Goal: Transaction & Acquisition: Purchase product/service

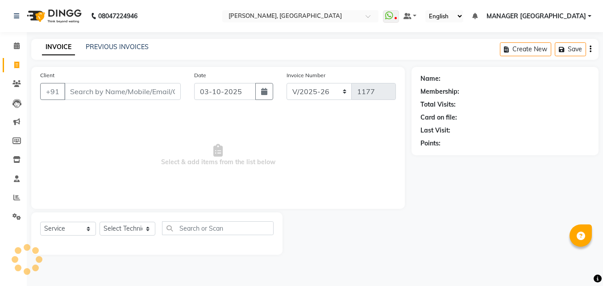
select select "3755"
select select "service"
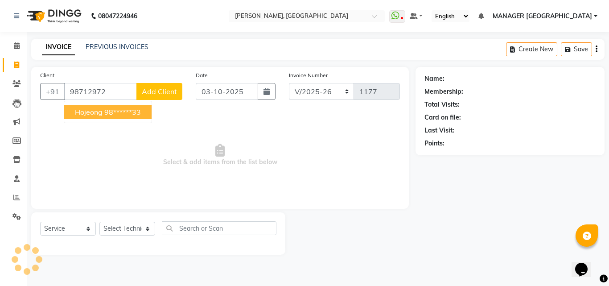
click at [125, 110] on ngb-highlight "98******33" at bounding box center [122, 111] width 37 height 9
type input "98******33"
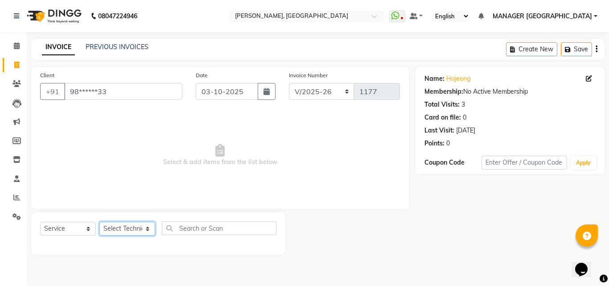
click at [125, 231] on select "Select Technician [PERSON_NAME] MANAGER GREEN [PERSON_NAME]" at bounding box center [127, 229] width 56 height 14
select select "80823"
click at [99, 222] on select "Select Technician [PERSON_NAME] MANAGER GREEN [PERSON_NAME]" at bounding box center [127, 229] width 56 height 14
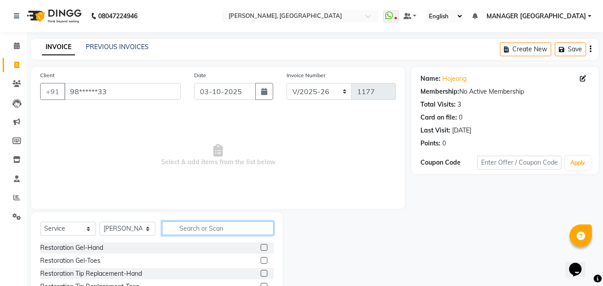
click at [170, 224] on input "text" at bounding box center [217, 228] width 111 height 14
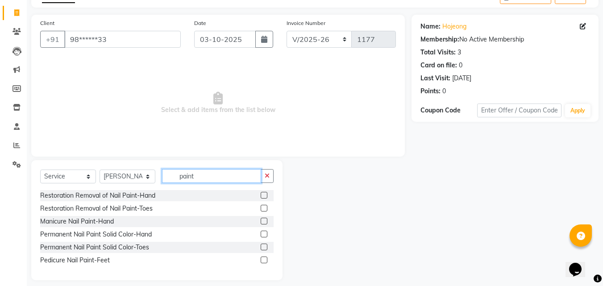
scroll to position [60, 0]
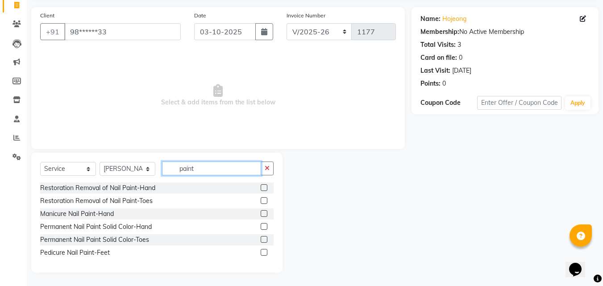
type input "paint"
click at [262, 225] on label at bounding box center [263, 226] width 7 height 7
click at [262, 225] on input "checkbox" at bounding box center [263, 227] width 6 height 6
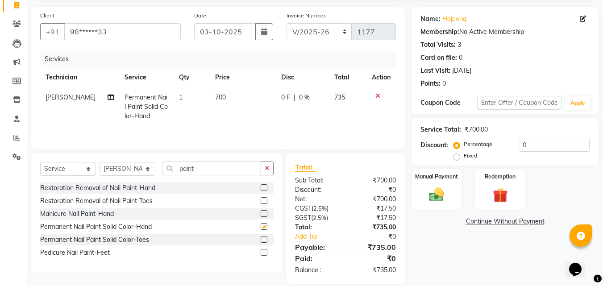
checkbox input "false"
click at [224, 93] on td "700" at bounding box center [243, 106] width 66 height 39
select select "80823"
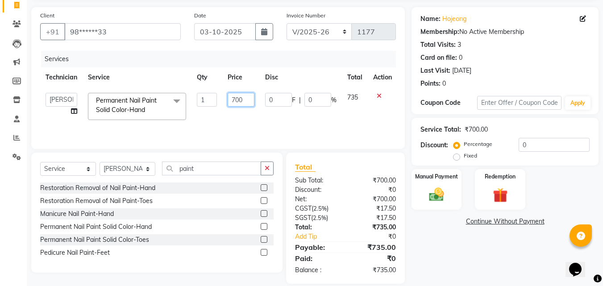
click at [238, 98] on input "700" at bounding box center [240, 100] width 27 height 14
type input "500"
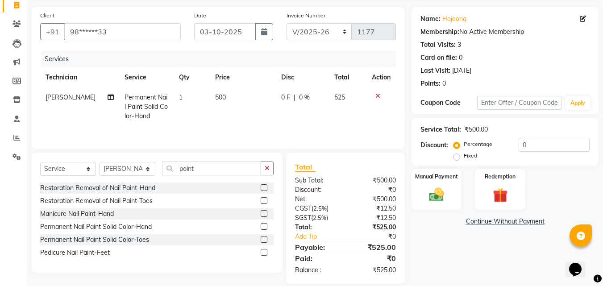
click at [439, 244] on div "Name: Hojeong Membership: No Active Membership Total Visits: 3 Card on file: 0 …" at bounding box center [508, 145] width 194 height 277
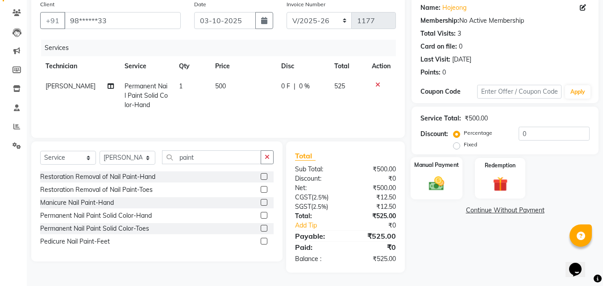
click at [449, 175] on div "Manual Payment" at bounding box center [436, 178] width 52 height 42
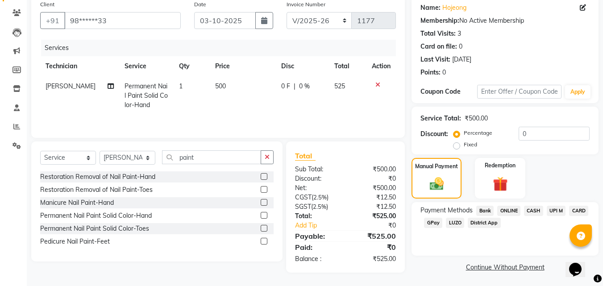
click at [503, 207] on span "ONLINE" at bounding box center [508, 211] width 23 height 10
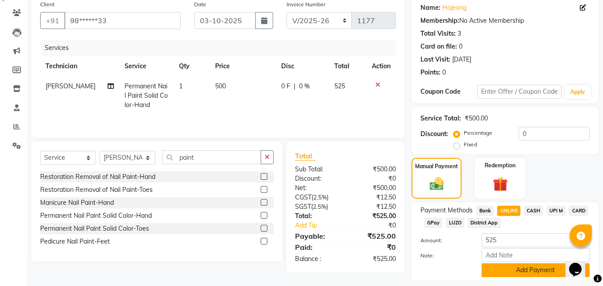
click at [510, 271] on button "Add Payment" at bounding box center [535, 270] width 108 height 14
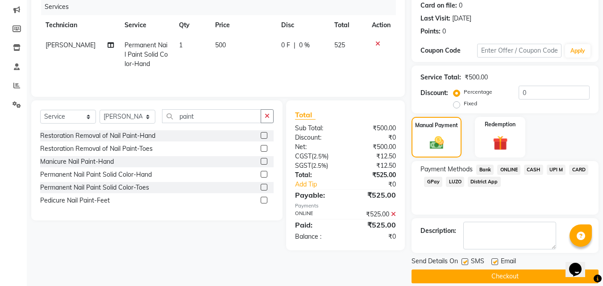
scroll to position [123, 0]
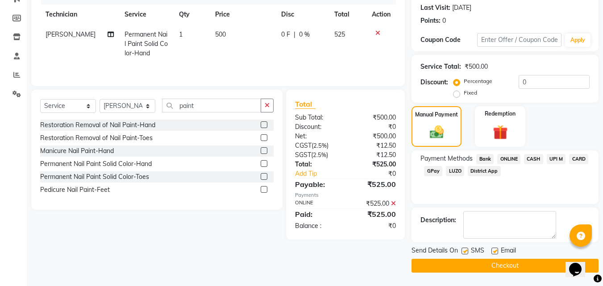
click at [508, 266] on button "Checkout" at bounding box center [504, 266] width 187 height 14
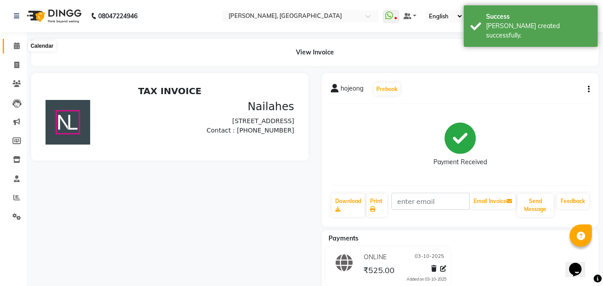
click at [20, 46] on span at bounding box center [17, 46] width 16 height 10
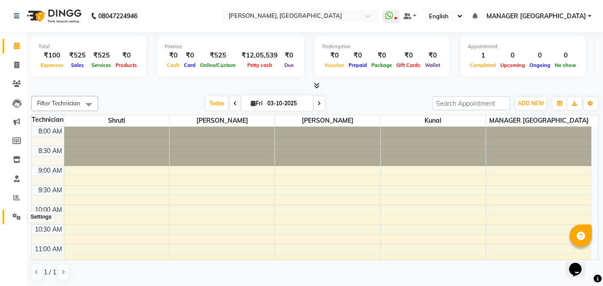
click at [18, 218] on icon at bounding box center [16, 216] width 8 height 7
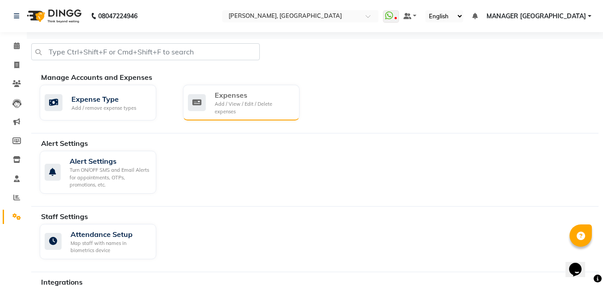
click at [222, 118] on div "Expenses Add / View / Edit / Delete expenses" at bounding box center [241, 103] width 116 height 36
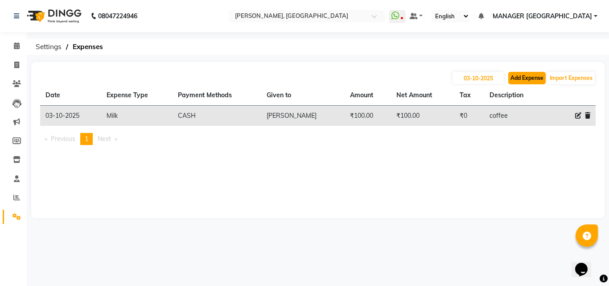
click at [520, 77] on button "Add Expense" at bounding box center [526, 78] width 37 height 12
select select "1"
select select "1927"
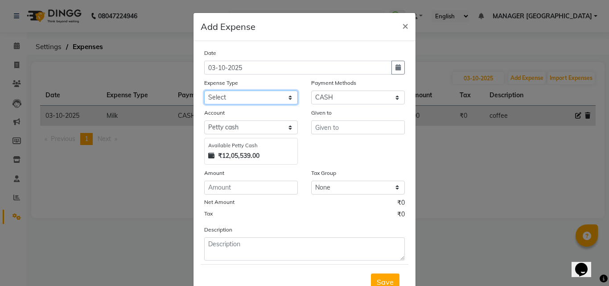
click at [274, 97] on select "Select acetone Advance Salary bank deposite Battery cell BBMP Beauty products B…" at bounding box center [251, 98] width 94 height 14
click at [204, 91] on select "Select acetone Advance Salary bank deposite Battery cell BBMP Beauty products B…" at bounding box center [251, 98] width 94 height 14
click at [274, 83] on div "Expense Type" at bounding box center [251, 84] width 94 height 12
click at [267, 94] on select "Select acetone Advance Salary bank deposite Battery cell BBMP Beauty products B…" at bounding box center [251, 98] width 94 height 14
click at [204, 91] on select "Select acetone Advance Salary bank deposite Battery cell BBMP Beauty products B…" at bounding box center [251, 98] width 94 height 14
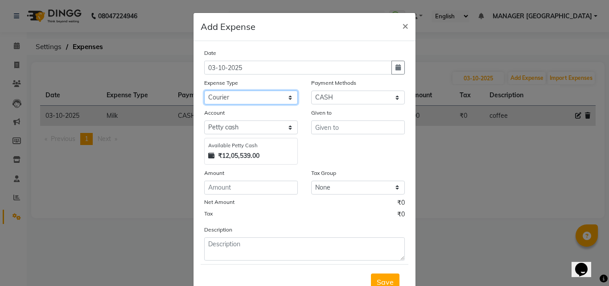
click at [268, 95] on select "Select acetone Advance Salary bank deposite Battery cell BBMP Beauty products B…" at bounding box center [251, 98] width 94 height 14
select select "3130"
click at [204, 91] on select "Select acetone Advance Salary bank deposite Battery cell BBMP Beauty products B…" at bounding box center [251, 98] width 94 height 14
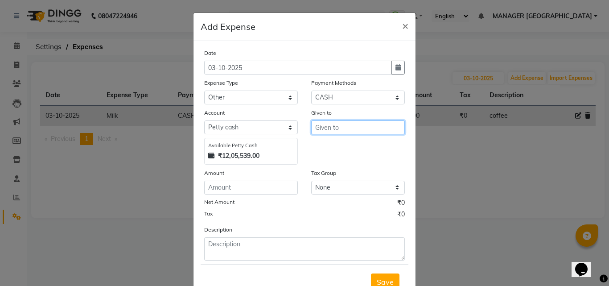
click at [324, 133] on input "text" at bounding box center [358, 127] width 94 height 14
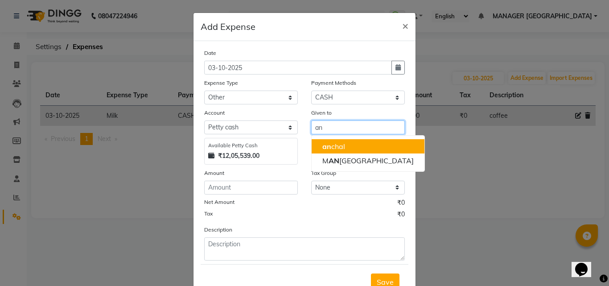
click at [327, 141] on button "an chal" at bounding box center [368, 146] width 113 height 14
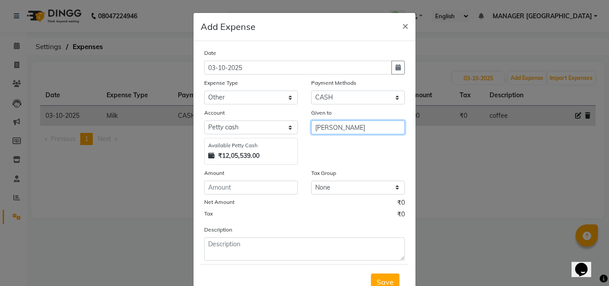
type input "[PERSON_NAME]"
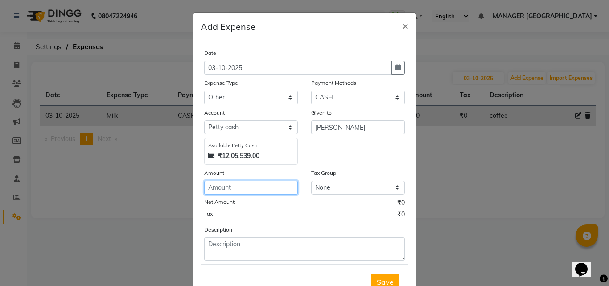
click at [281, 192] on input "number" at bounding box center [251, 188] width 94 height 14
type input "120"
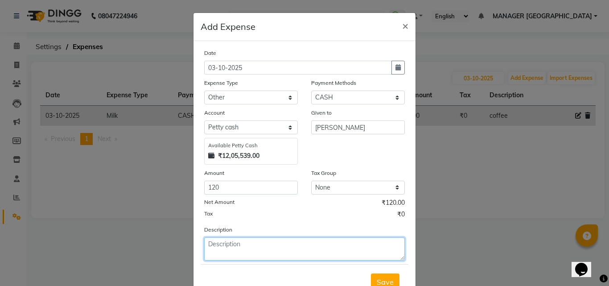
click at [289, 250] on textarea at bounding box center [304, 248] width 201 height 23
type textarea "nail glue two"
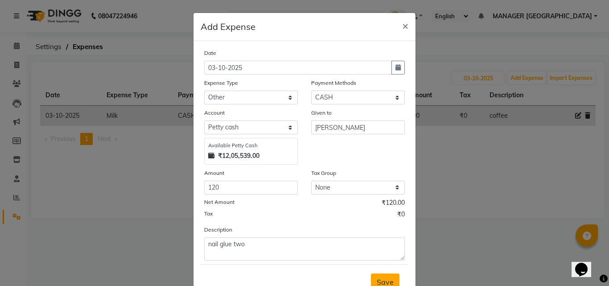
click at [390, 278] on span "Save" at bounding box center [385, 281] width 17 height 9
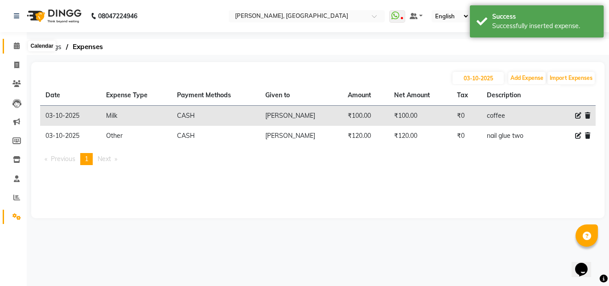
click at [17, 50] on span at bounding box center [17, 46] width 16 height 10
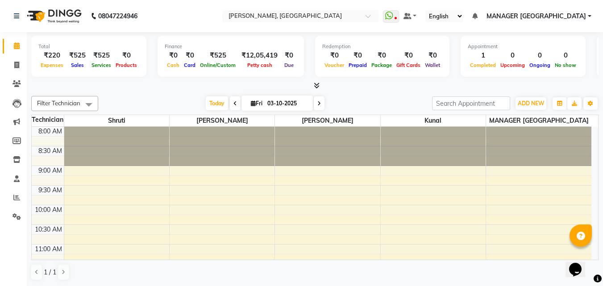
scroll to position [0, 0]
click at [13, 63] on span at bounding box center [17, 65] width 16 height 10
select select "service"
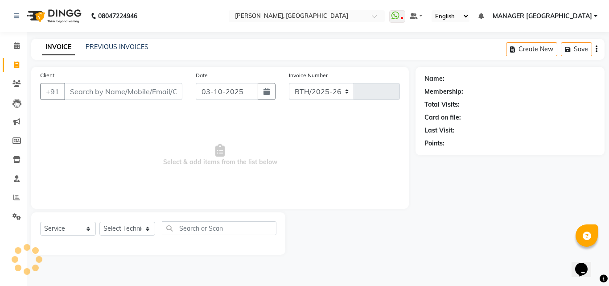
select select "3755"
type input "1178"
click at [114, 44] on link "PREVIOUS INVOICES" at bounding box center [117, 47] width 63 height 8
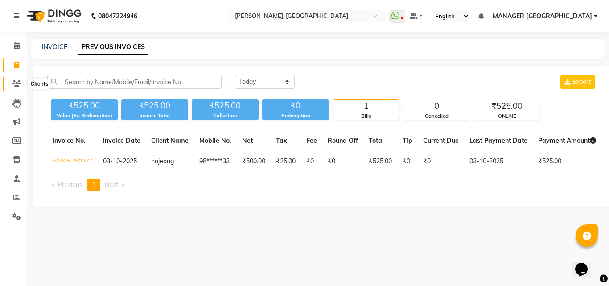
click at [19, 83] on icon at bounding box center [16, 83] width 8 height 7
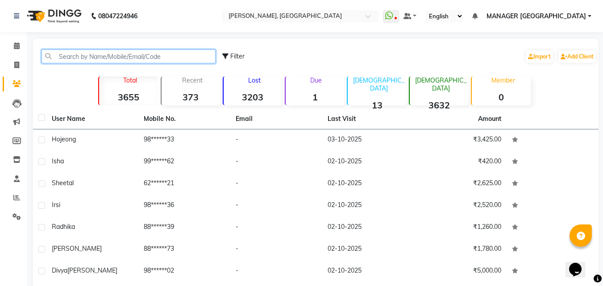
click at [99, 55] on input "text" at bounding box center [128, 57] width 174 height 14
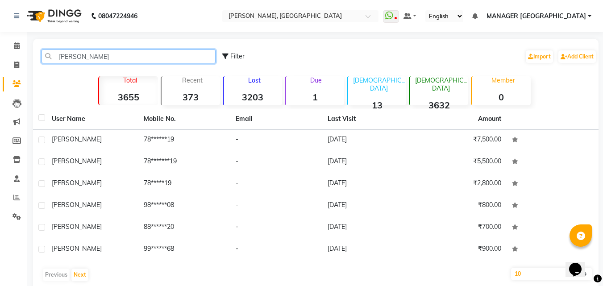
type input "[PERSON_NAME]"
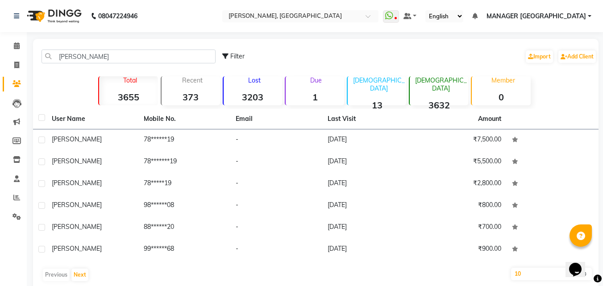
click at [156, 128] on th "Mobile No." at bounding box center [184, 119] width 92 height 21
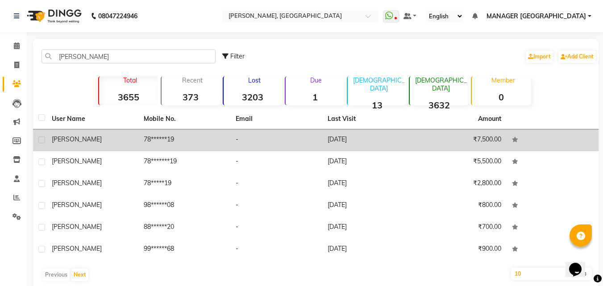
click at [156, 148] on td "78******19" at bounding box center [184, 140] width 92 height 22
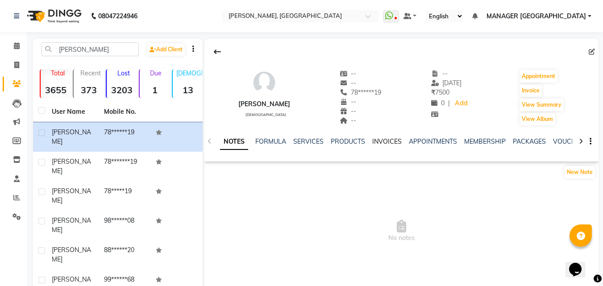
click at [384, 138] on link "INVOICES" at bounding box center [386, 141] width 29 height 8
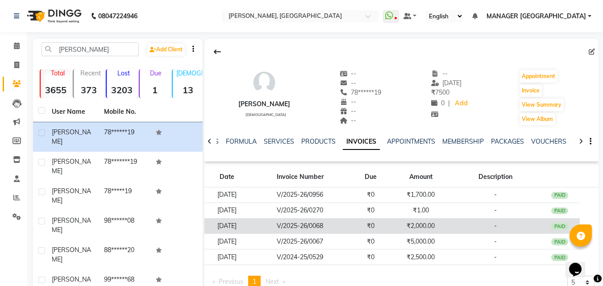
click at [432, 232] on td "₹2,000.00" at bounding box center [421, 226] width 60 height 16
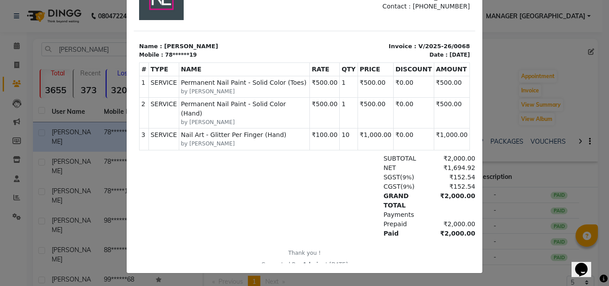
scroll to position [7, 0]
click at [472, 75] on div at bounding box center [305, 115] width 356 height 316
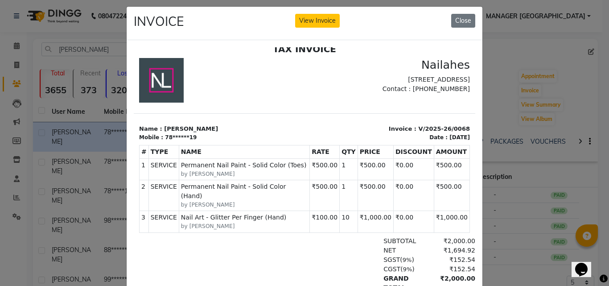
scroll to position [0, 0]
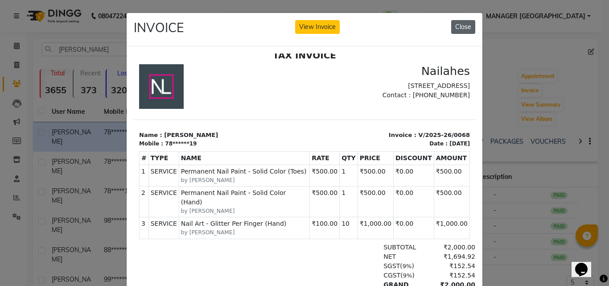
click at [458, 24] on button "Close" at bounding box center [463, 27] width 24 height 14
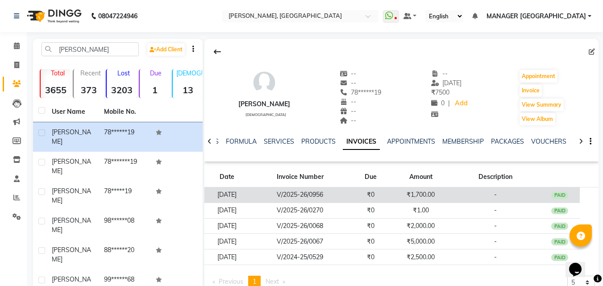
click at [429, 197] on td "₹1,700.00" at bounding box center [421, 195] width 60 height 16
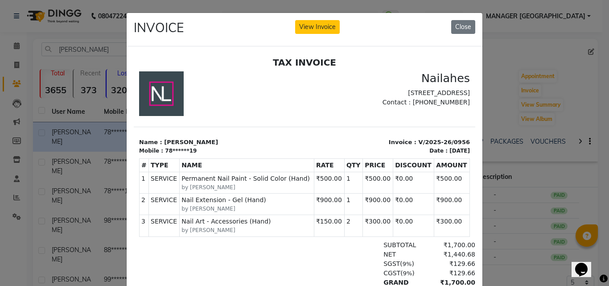
scroll to position [7, 0]
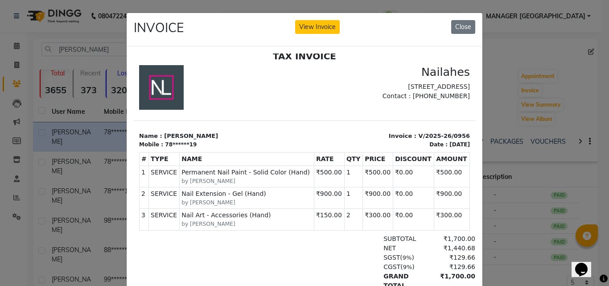
click at [393, 220] on td "₹0.00" at bounding box center [413, 218] width 41 height 21
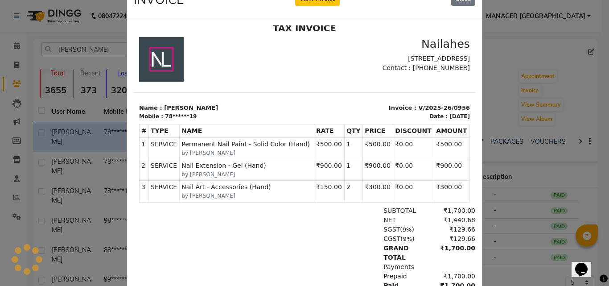
click at [389, 220] on div "NET" at bounding box center [402, 219] width 49 height 9
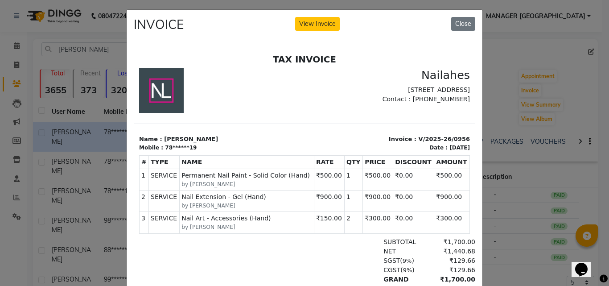
scroll to position [0, 0]
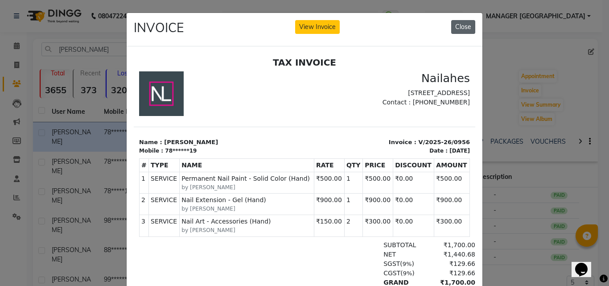
click at [461, 28] on button "Close" at bounding box center [463, 27] width 24 height 14
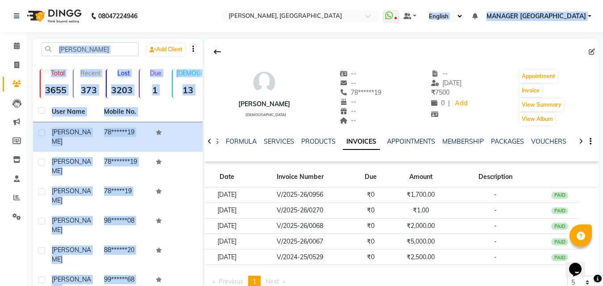
drag, startPoint x: 461, startPoint y: 28, endPoint x: 461, endPoint y: 35, distance: 7.6
click at [461, 35] on div "08047224946 Select Location × Nailashes, [GEOGRAPHIC_DATA] WhatsApp Status ✕ St…" at bounding box center [301, 168] width 603 height 337
click at [466, 51] on div at bounding box center [401, 51] width 394 height 17
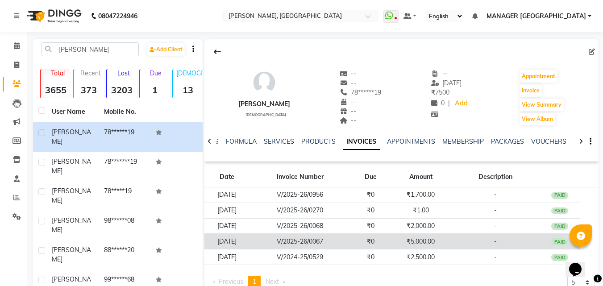
click at [330, 239] on td "V/2025-26/0067" at bounding box center [299, 242] width 101 height 16
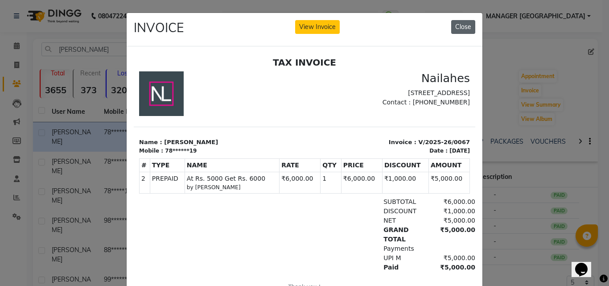
click at [467, 21] on button "Close" at bounding box center [463, 27] width 24 height 14
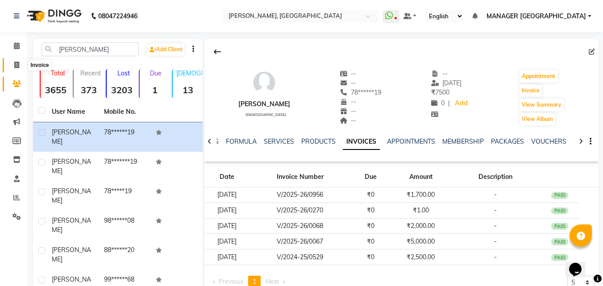
click at [14, 69] on span at bounding box center [17, 65] width 16 height 10
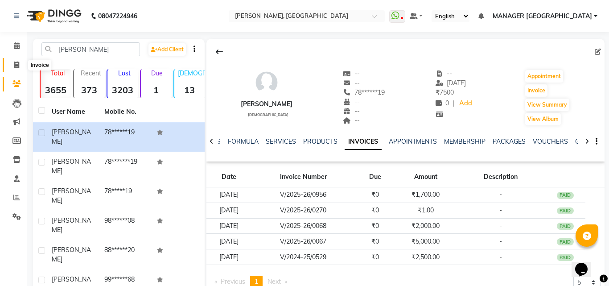
select select "service"
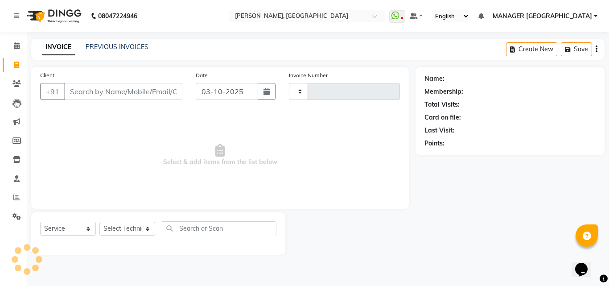
type input "1178"
select select "3755"
click at [104, 50] on link "PREVIOUS INVOICES" at bounding box center [117, 47] width 63 height 8
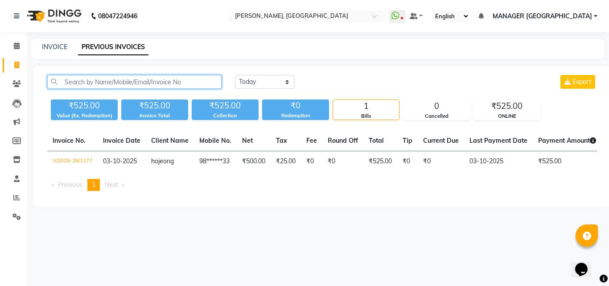
click at [99, 83] on input "text" at bounding box center [134, 82] width 174 height 14
click at [80, 81] on input "text" at bounding box center [134, 82] width 174 height 14
drag, startPoint x: 80, startPoint y: 81, endPoint x: 62, endPoint y: 41, distance: 44.3
click at [62, 41] on main "INVOICE PREVIOUS INVOICES [DATE] [DATE] Custom Range Export ₹525.00 Value (Ex. …" at bounding box center [318, 130] width 582 height 182
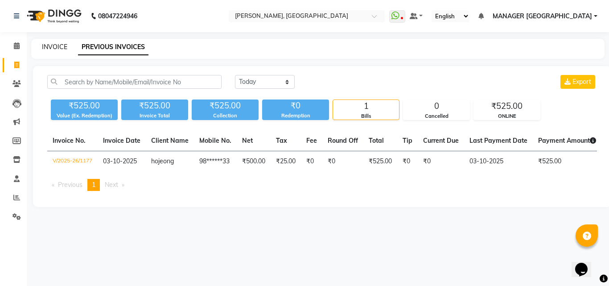
click at [60, 48] on link "INVOICE" at bounding box center [54, 47] width 25 height 8
select select "service"
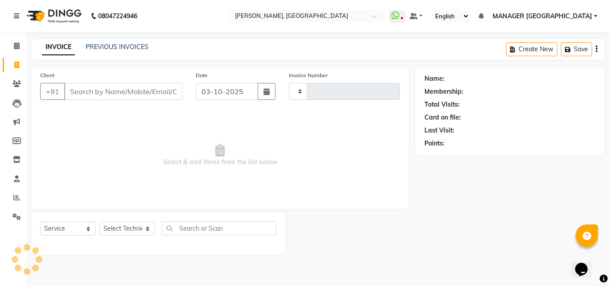
type input "1178"
select select "3755"
click at [97, 95] on input "Client" at bounding box center [123, 91] width 118 height 17
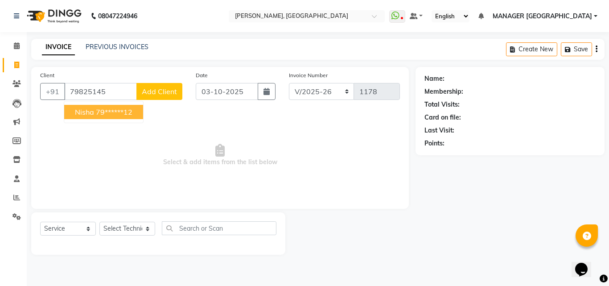
click at [99, 113] on ngb-highlight "79******12" at bounding box center [114, 111] width 37 height 9
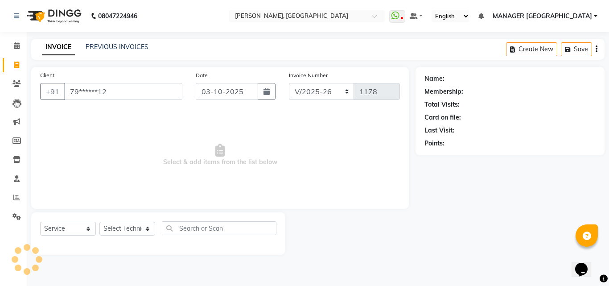
type input "79******12"
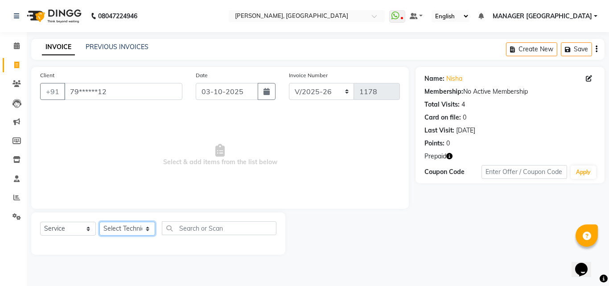
click at [127, 222] on select "Select Technician [PERSON_NAME] MANAGER GREEN [PERSON_NAME]" at bounding box center [127, 229] width 56 height 14
select select "60471"
click at [99, 222] on select "Select Technician [PERSON_NAME] MANAGER GREEN [PERSON_NAME]" at bounding box center [127, 229] width 56 height 14
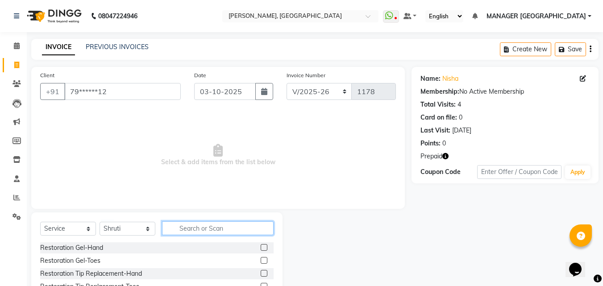
click at [175, 225] on input "text" at bounding box center [217, 228] width 111 height 14
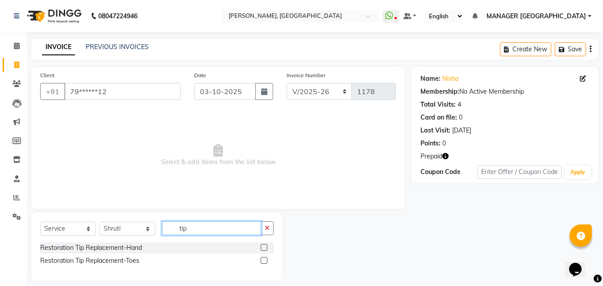
type input "tip"
click at [262, 247] on label at bounding box center [263, 247] width 7 height 7
click at [262, 247] on input "checkbox" at bounding box center [263, 248] width 6 height 6
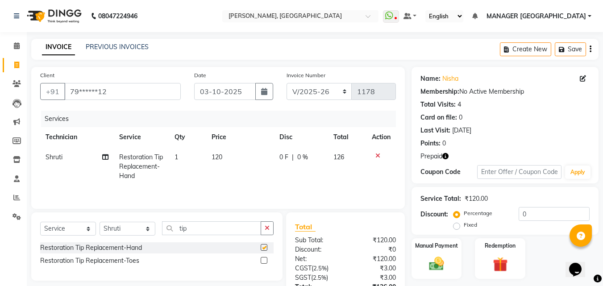
checkbox input "false"
click at [222, 157] on span "120" at bounding box center [216, 157] width 11 height 8
select select "60471"
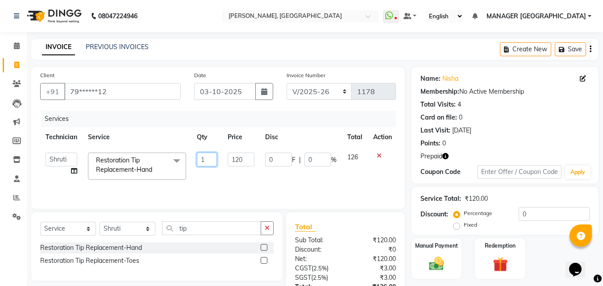
click at [212, 157] on input "1" at bounding box center [207, 160] width 20 height 14
type input "3"
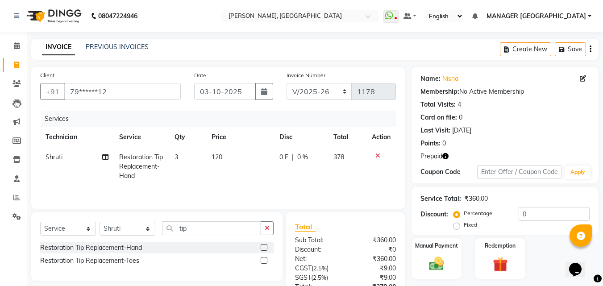
click at [239, 160] on td "120" at bounding box center [240, 166] width 68 height 39
select select "60471"
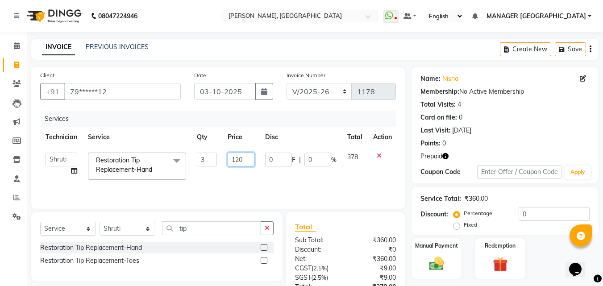
click at [240, 154] on input "120" at bounding box center [240, 160] width 27 height 14
type input "150"
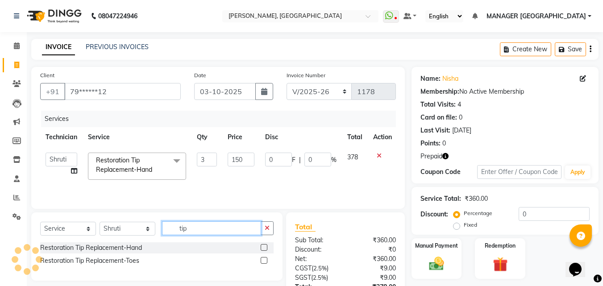
click at [186, 227] on input "tip" at bounding box center [211, 228] width 99 height 14
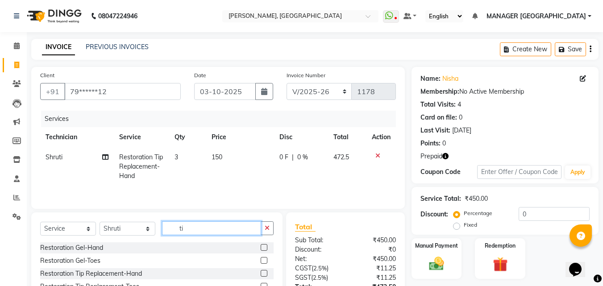
type input "t"
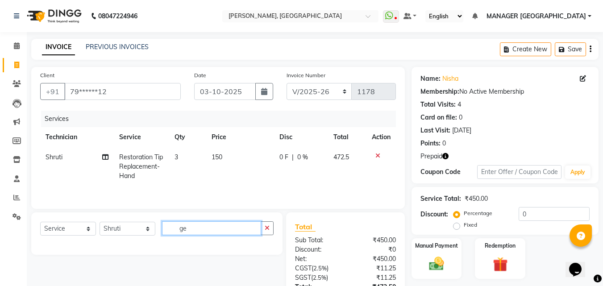
type input "g"
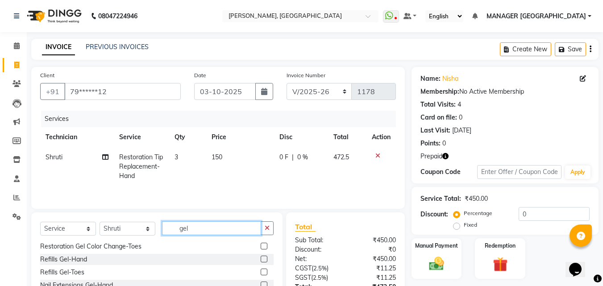
scroll to position [71, 0]
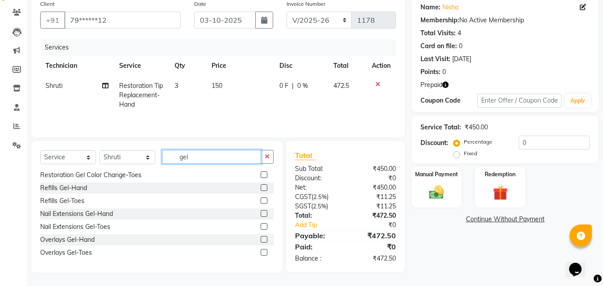
type input "gel"
click at [260, 239] on label at bounding box center [263, 239] width 7 height 7
click at [260, 239] on input "checkbox" at bounding box center [263, 240] width 6 height 6
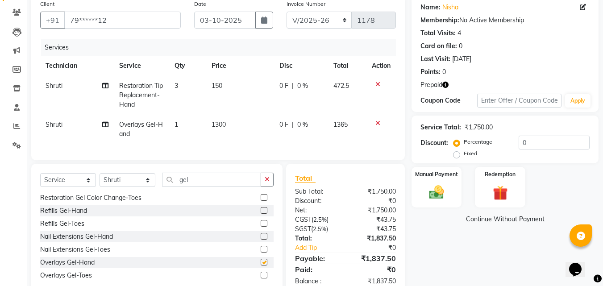
checkbox input "false"
click at [223, 123] on span "1300" at bounding box center [218, 124] width 14 height 8
select select "60471"
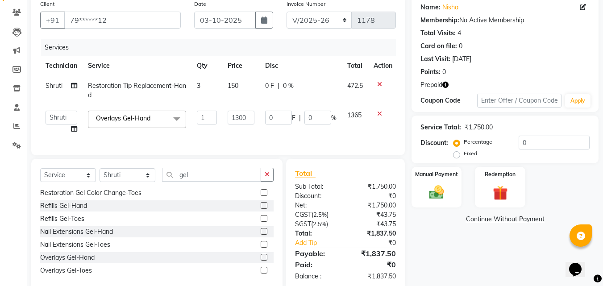
click at [234, 88] on span "150" at bounding box center [232, 86] width 11 height 8
select select "60471"
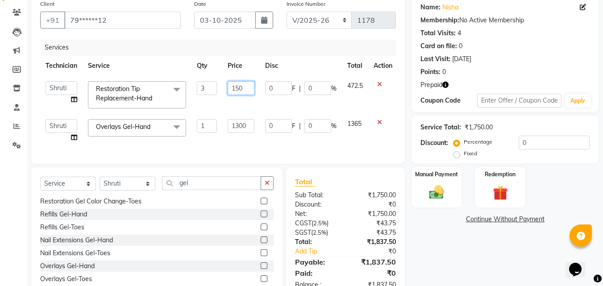
click at [240, 88] on input "150" at bounding box center [240, 88] width 27 height 14
type input "120"
click at [191, 184] on input "gel" at bounding box center [211, 183] width 99 height 14
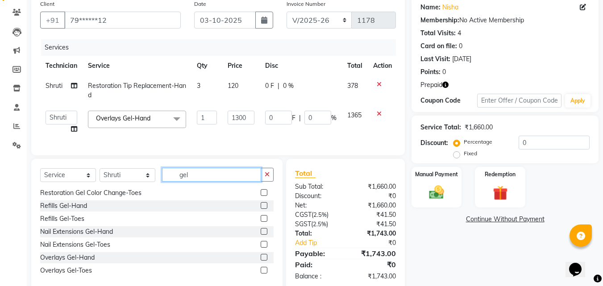
scroll to position [0, 0]
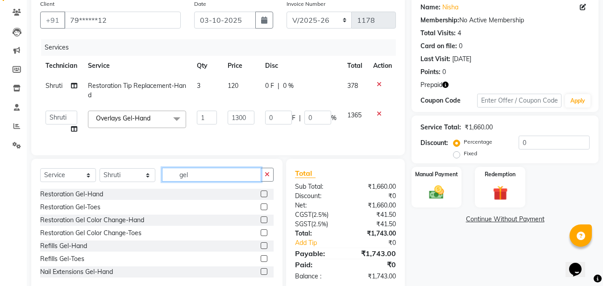
type input "gel"
click at [260, 223] on label at bounding box center [263, 219] width 7 height 7
click at [260, 223] on input "checkbox" at bounding box center [263, 220] width 6 height 6
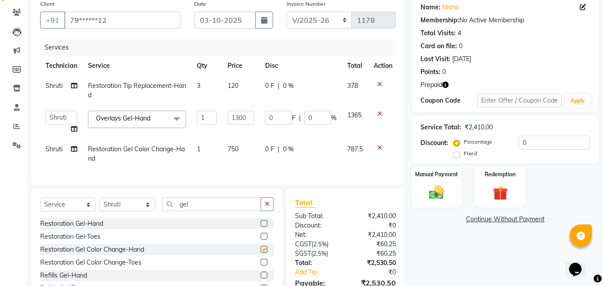
checkbox input "false"
drag, startPoint x: 235, startPoint y: 154, endPoint x: 241, endPoint y: 151, distance: 7.2
click at [241, 151] on td "750" at bounding box center [240, 153] width 37 height 29
select select "60471"
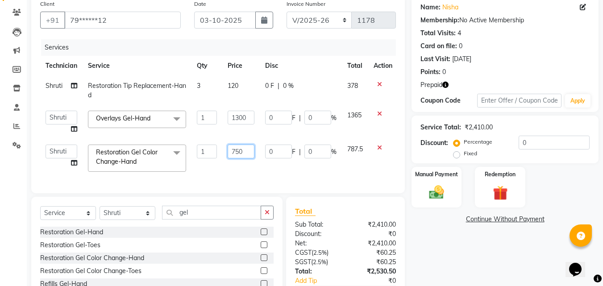
click at [241, 151] on input "750" at bounding box center [240, 151] width 27 height 14
click at [241, 168] on td "750" at bounding box center [240, 158] width 37 height 38
select select "60471"
click at [132, 220] on select "Select Technician [PERSON_NAME] MANAGER GREEN [PERSON_NAME]" at bounding box center [127, 213] width 56 height 14
select select "80823"
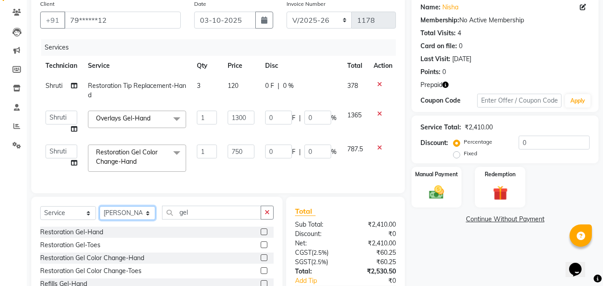
click at [99, 213] on select "Select Technician [PERSON_NAME] MANAGER GREEN [PERSON_NAME]" at bounding box center [127, 213] width 56 height 14
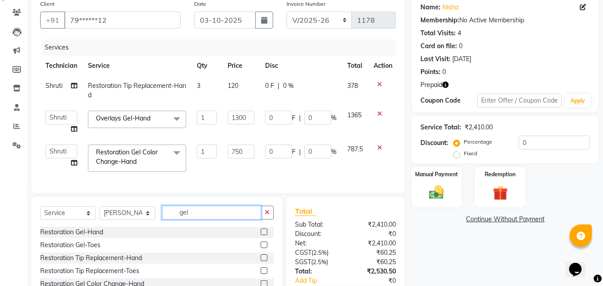
click at [210, 219] on input "gel" at bounding box center [211, 213] width 99 height 14
type input "g"
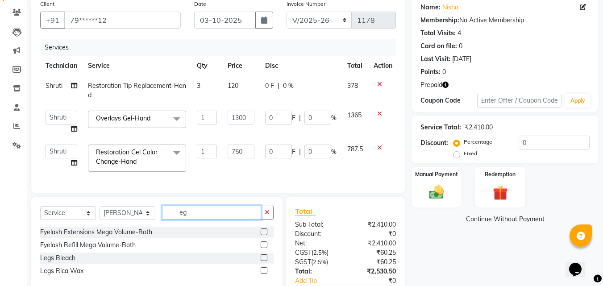
type input "e"
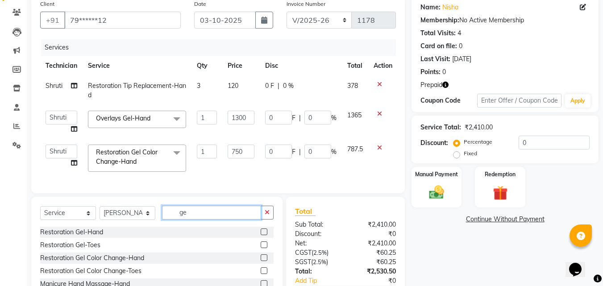
type input "gel"
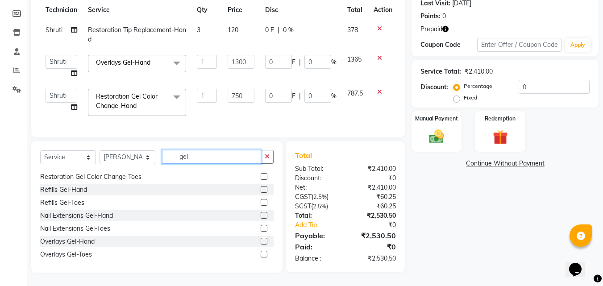
scroll to position [40, 0]
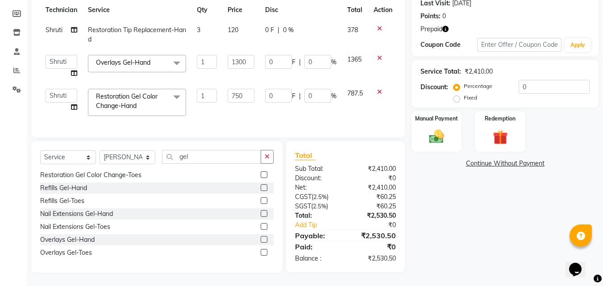
click at [260, 215] on label at bounding box center [263, 213] width 7 height 7
click at [260, 215] on input "checkbox" at bounding box center [263, 214] width 6 height 6
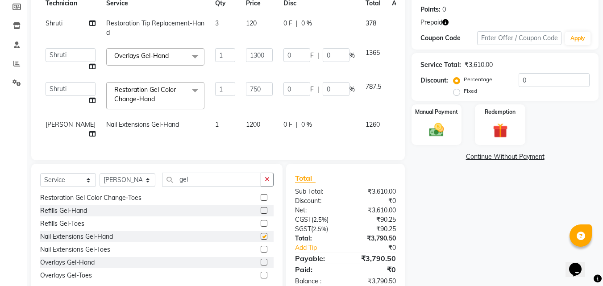
checkbox input "false"
click at [190, 176] on input "gel" at bounding box center [211, 180] width 99 height 14
type input "g"
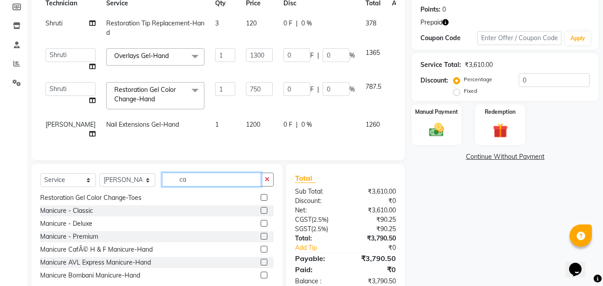
scroll to position [0, 0]
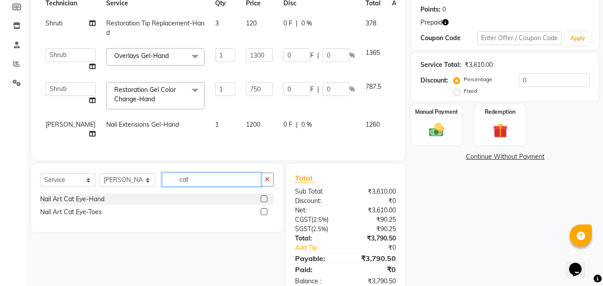
type input "cat"
click at [266, 198] on label at bounding box center [263, 198] width 7 height 7
click at [266, 198] on input "checkbox" at bounding box center [263, 199] width 6 height 6
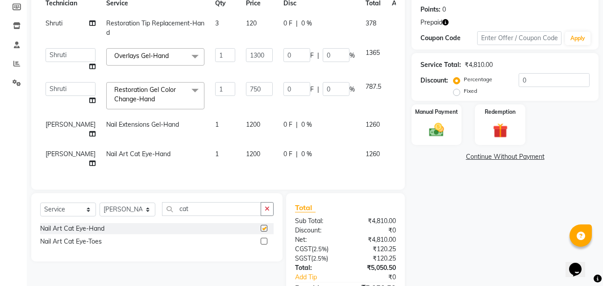
checkbox input "false"
click at [246, 150] on span "1200" at bounding box center [253, 154] width 14 height 8
select select "80823"
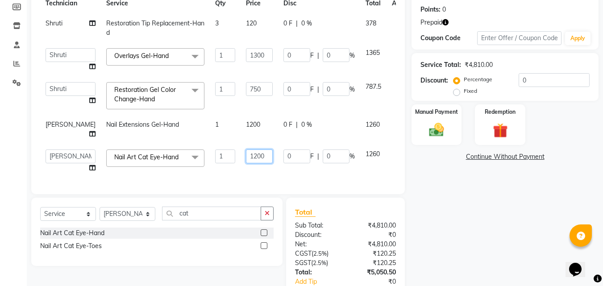
click at [246, 149] on input "1200" at bounding box center [259, 156] width 27 height 14
type input "1500"
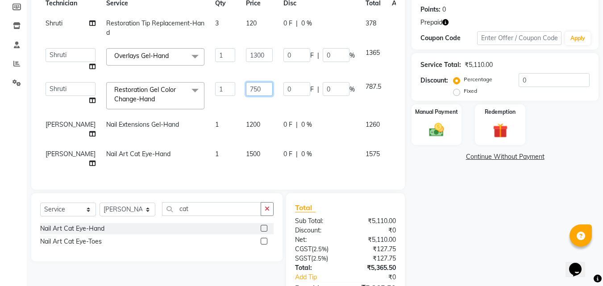
click at [246, 89] on input "750" at bounding box center [259, 89] width 27 height 14
type input "700"
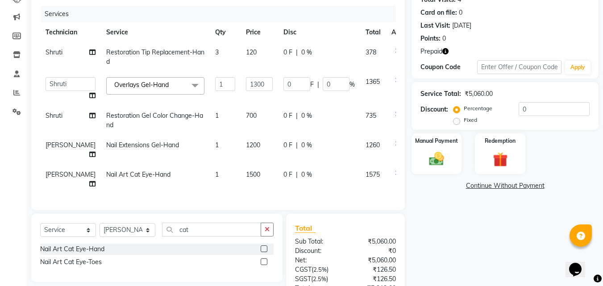
click at [435, 246] on div "Name: [PERSON_NAME] Membership: No Active Membership Total Visits: 4 Card on fi…" at bounding box center [508, 153] width 194 height 383
click at [488, 157] on img at bounding box center [499, 159] width 25 height 19
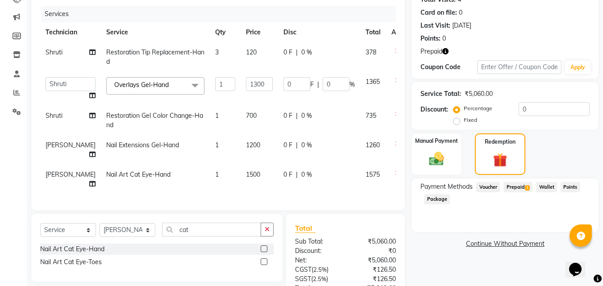
click at [514, 189] on span "Prepaid 1" at bounding box center [517, 187] width 29 height 10
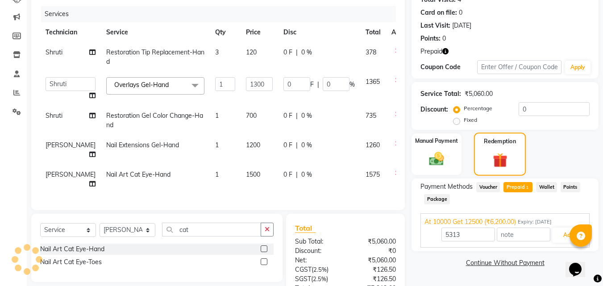
scroll to position [157, 0]
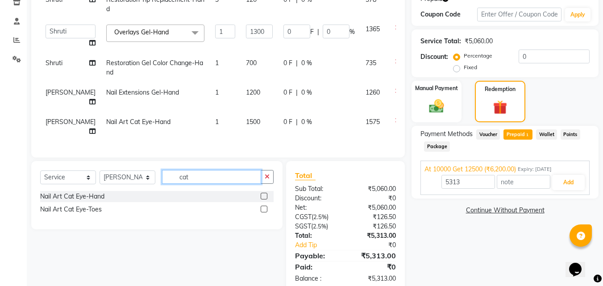
click at [194, 170] on input "cat" at bounding box center [211, 177] width 99 height 14
type input "c"
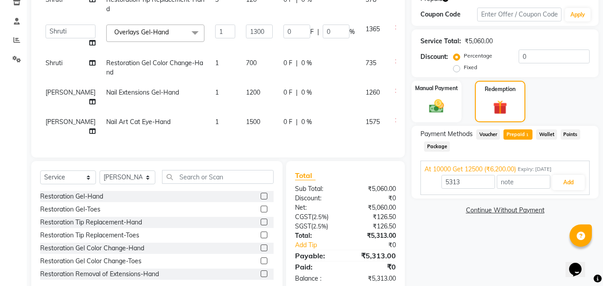
click at [246, 118] on span "1500" at bounding box center [253, 122] width 14 height 8
select select "80823"
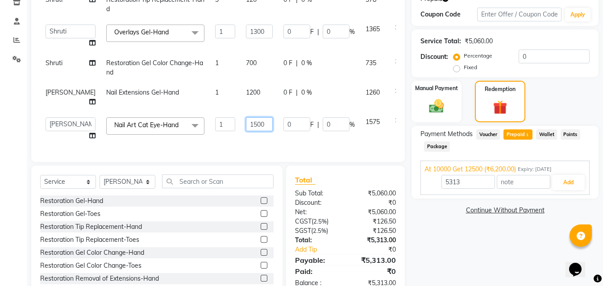
click at [246, 117] on input "1500" at bounding box center [259, 124] width 27 height 14
type input "1200"
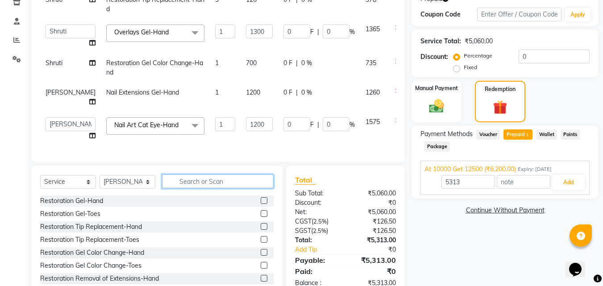
type input "6200"
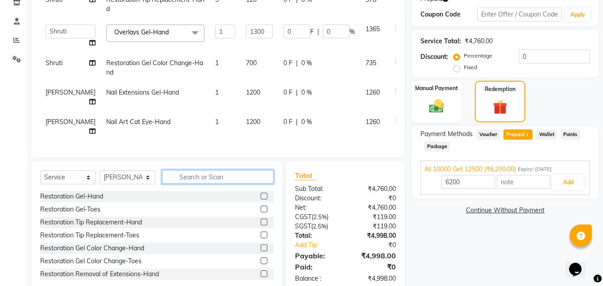
click at [189, 184] on div "Select Service Product Membership Package Voucher Prepaid Gift Card Select Tech…" at bounding box center [156, 227] width 251 height 132
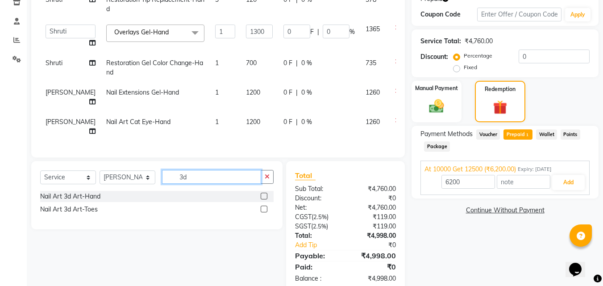
type input "3d"
click at [263, 193] on label at bounding box center [263, 196] width 7 height 7
click at [263, 194] on input "checkbox" at bounding box center [263, 197] width 6 height 6
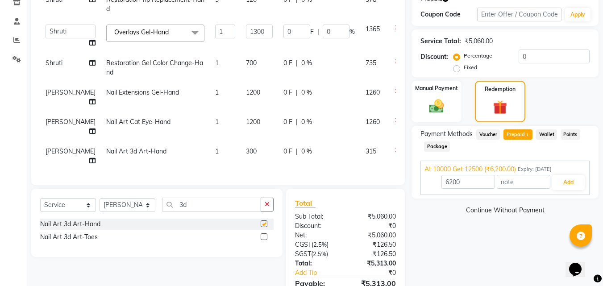
checkbox input "false"
click at [240, 141] on td "300" at bounding box center [258, 155] width 37 height 29
select select "80823"
click at [215, 147] on input "1" at bounding box center [225, 154] width 20 height 14
type input "6"
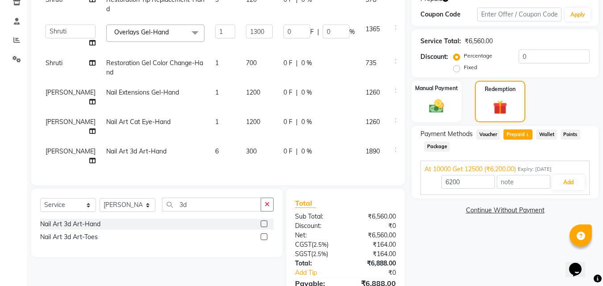
click at [246, 147] on span "300" at bounding box center [251, 151] width 11 height 8
select select "80823"
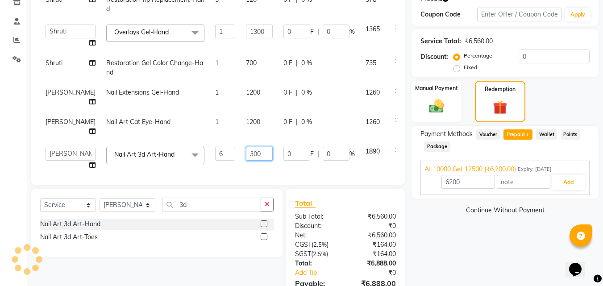
click at [246, 147] on input "300" at bounding box center [259, 154] width 27 height 14
type input "200"
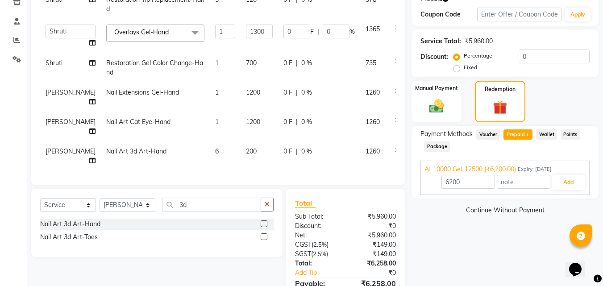
click at [479, 235] on div "Name: Nisha Membership: No Active Membership Total Visits: 4 Card on file: 0 La…" at bounding box center [508, 114] width 194 height 410
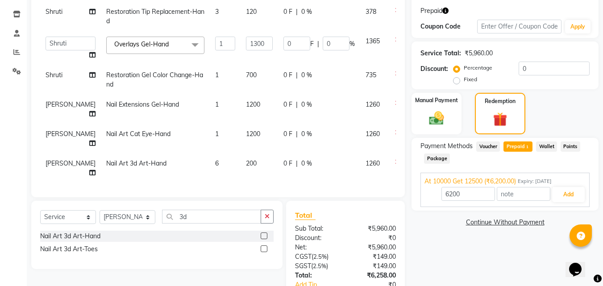
scroll to position [120, 0]
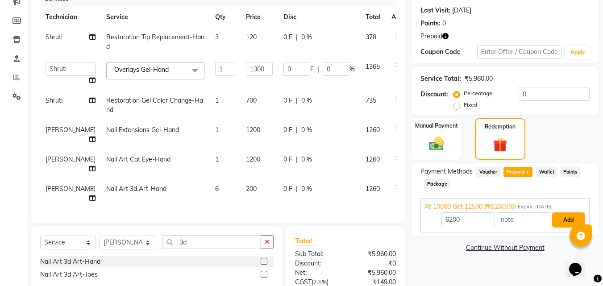
click at [563, 222] on button "Add" at bounding box center [568, 219] width 33 height 15
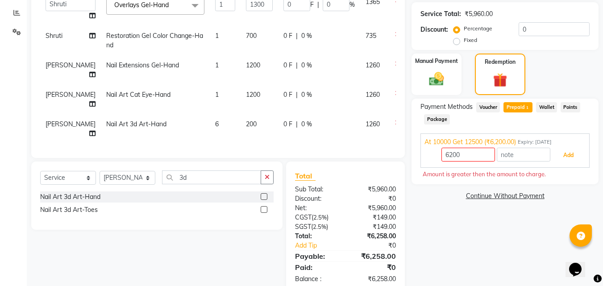
scroll to position [185, 0]
click at [558, 156] on button "Add" at bounding box center [568, 154] width 33 height 15
click at [437, 208] on div "Name: Nisha Membership: No Active Membership Total Visits: 4 Card on file: 0 La…" at bounding box center [508, 87] width 194 height 410
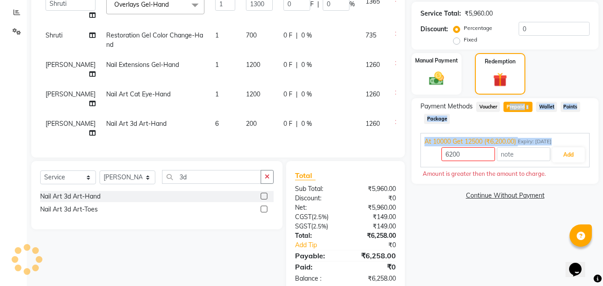
drag, startPoint x: 508, startPoint y: 111, endPoint x: 484, endPoint y: 154, distance: 48.5
click at [484, 154] on div "Payment Methods Voucher Prepaid 1 Wallet Points Package At 10000 Get 12500 (₹6,…" at bounding box center [504, 141] width 169 height 79
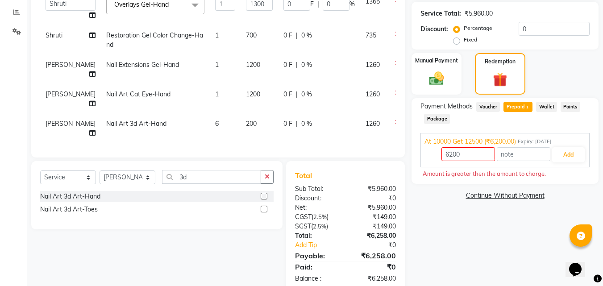
click at [468, 224] on div "Name: Nisha Membership: No Active Membership Total Visits: 4 Card on file: 0 La…" at bounding box center [508, 87] width 194 height 410
click at [488, 156] on input "6200" at bounding box center [468, 154] width 54 height 14
type input "6"
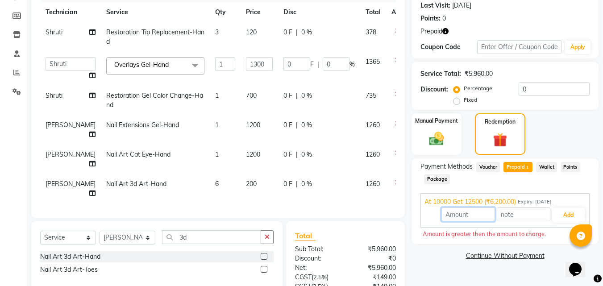
scroll to position [121, 0]
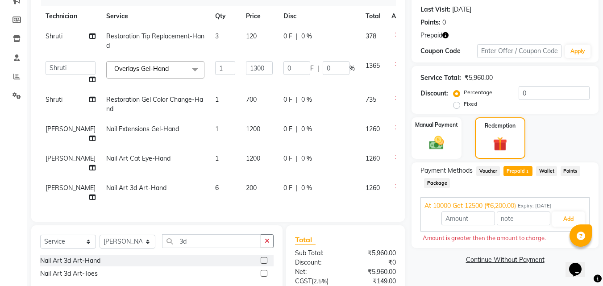
click at [395, 64] on icon at bounding box center [397, 64] width 5 height 6
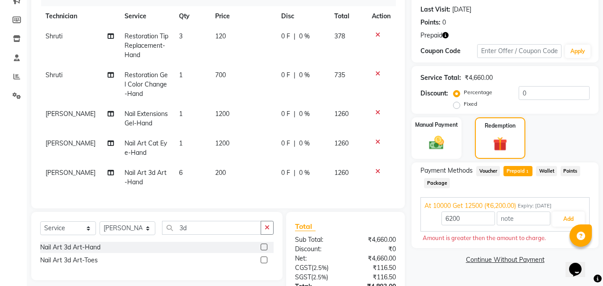
click at [376, 74] on icon at bounding box center [377, 73] width 5 height 6
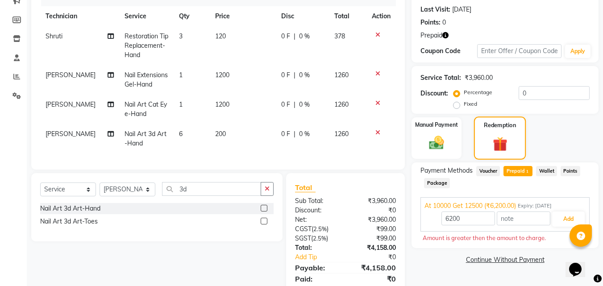
scroll to position [159, 0]
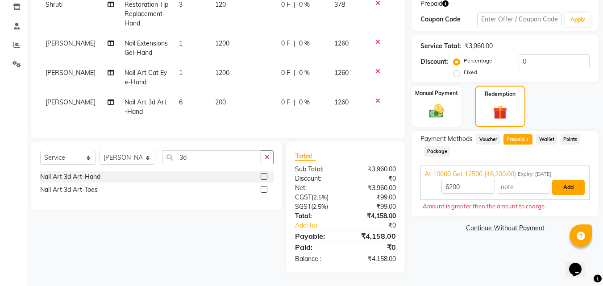
click at [565, 180] on button "Add" at bounding box center [568, 187] width 33 height 15
click at [460, 182] on input "6200" at bounding box center [468, 187] width 54 height 14
type input "6200"
click at [454, 216] on div "Name: Nisha Membership: No Active Membership Total Visits: 4 Card on file: 0 La…" at bounding box center [508, 93] width 194 height 358
click at [447, 252] on div "Name: Nisha Membership: No Active Membership Total Visits: 4 Card on file: 0 La…" at bounding box center [508, 93] width 194 height 358
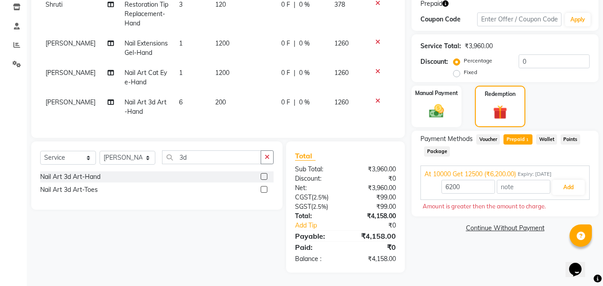
click at [495, 134] on span "Voucher" at bounding box center [488, 139] width 24 height 10
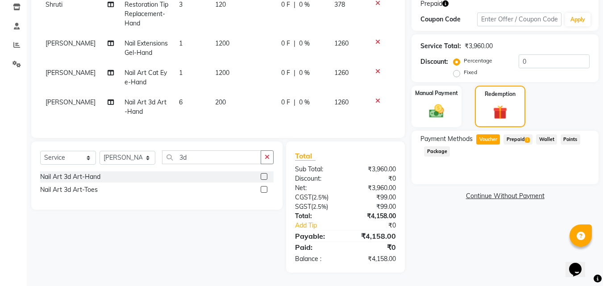
click at [516, 134] on span "Prepaid 1" at bounding box center [517, 139] width 29 height 10
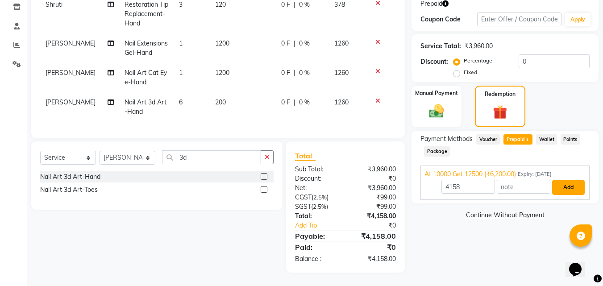
click at [560, 181] on button "Add" at bounding box center [568, 187] width 33 height 15
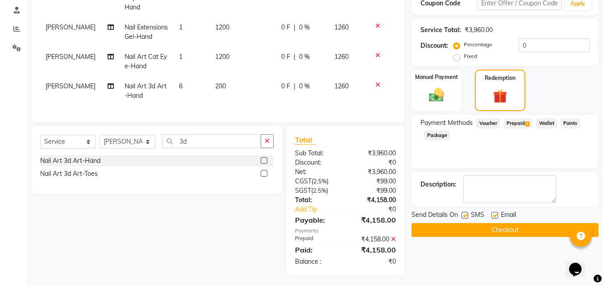
scroll to position [169, 0]
click at [431, 226] on button "Checkout" at bounding box center [504, 230] width 187 height 14
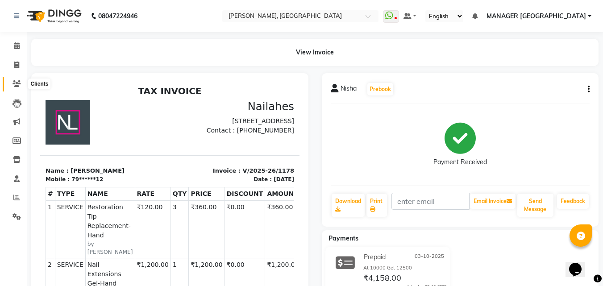
click at [14, 83] on icon at bounding box center [16, 83] width 8 height 7
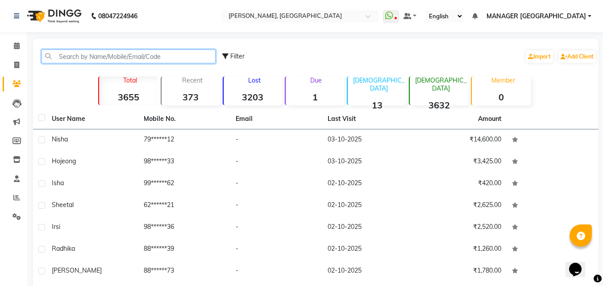
click at [113, 62] on input "text" at bounding box center [128, 57] width 174 height 14
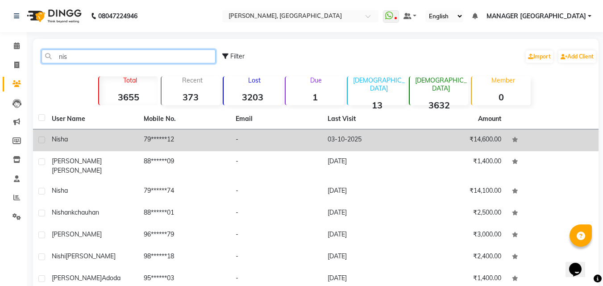
type input "nis"
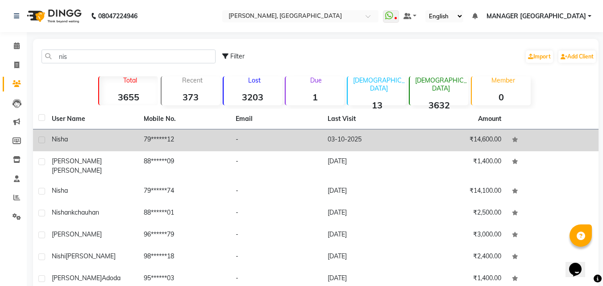
click at [170, 143] on td "79******12" at bounding box center [184, 140] width 92 height 22
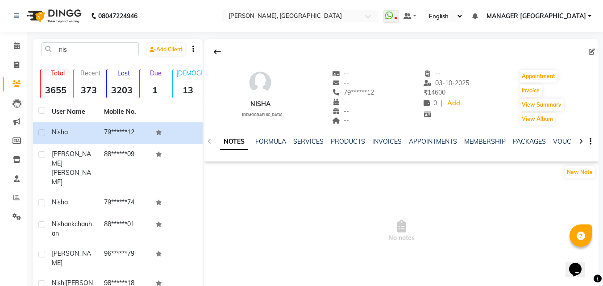
scroll to position [46, 0]
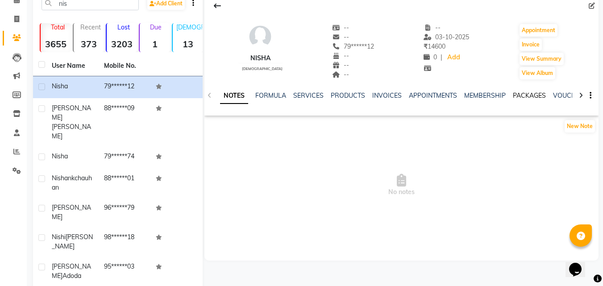
click at [537, 96] on link "PACKAGES" at bounding box center [528, 95] width 33 height 8
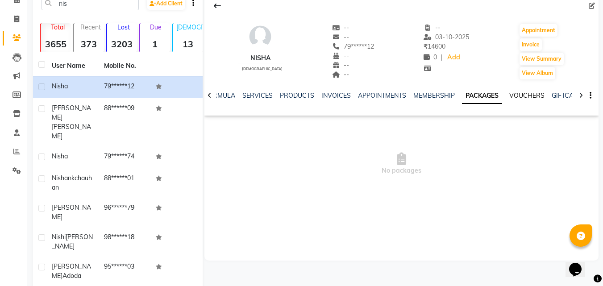
click at [510, 99] on link "VOUCHERS" at bounding box center [526, 95] width 35 height 8
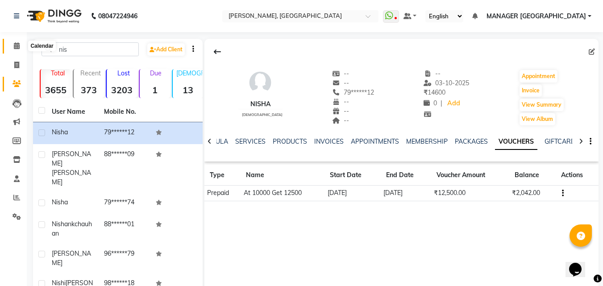
click at [22, 43] on span at bounding box center [17, 46] width 16 height 10
